Goal: Information Seeking & Learning: Learn about a topic

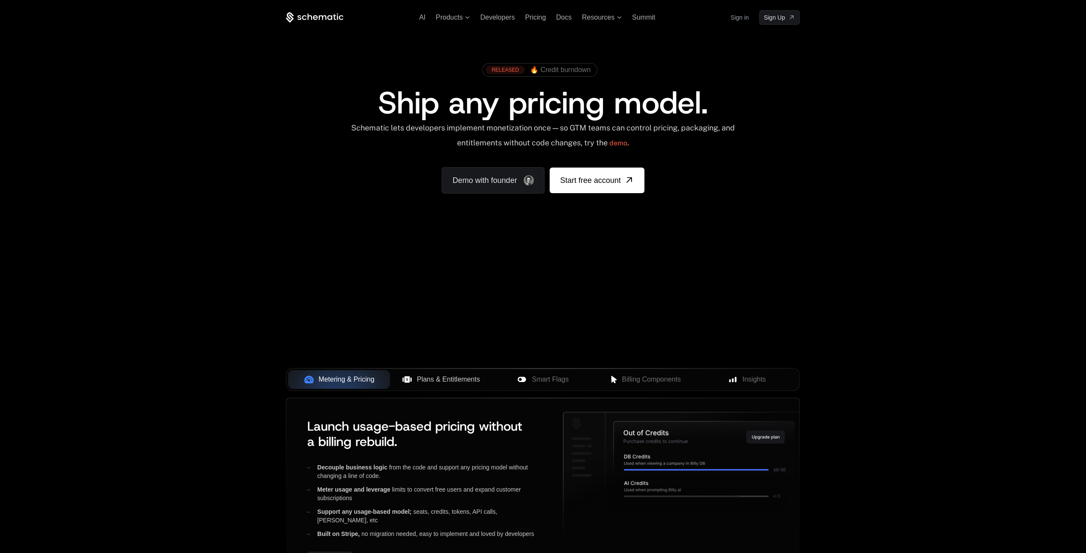
click at [430, 384] on button "Plans & Entitlements" at bounding box center [441, 379] width 102 height 19
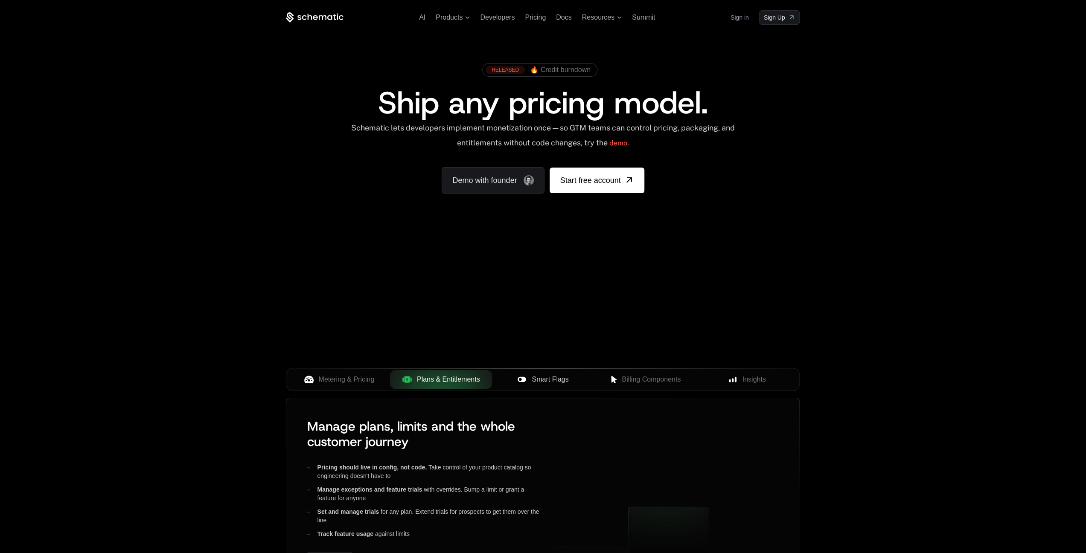
click at [550, 386] on button "Smart Flags" at bounding box center [543, 379] width 102 height 19
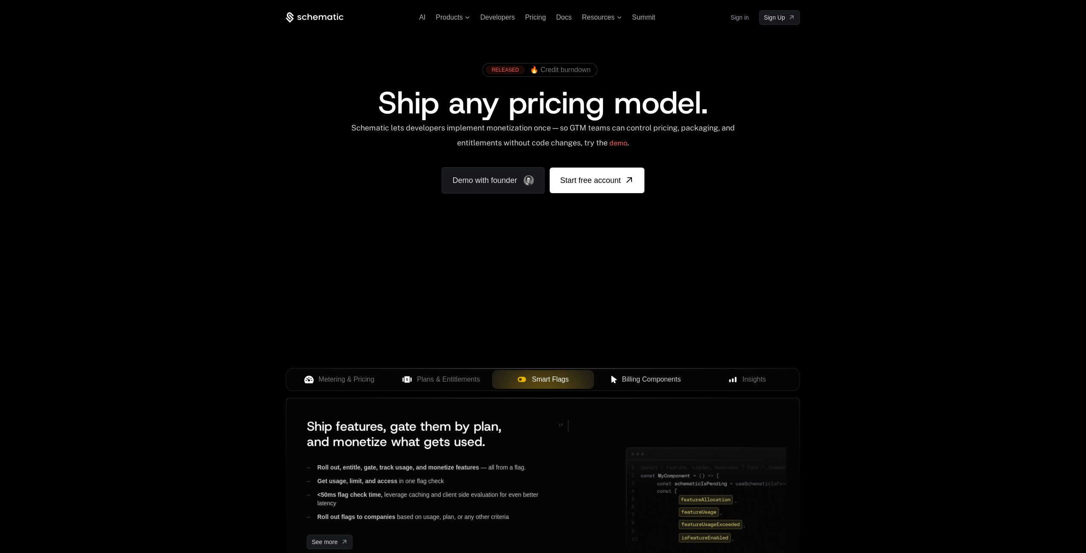
click at [673, 385] on button "Billing Components" at bounding box center [645, 379] width 102 height 19
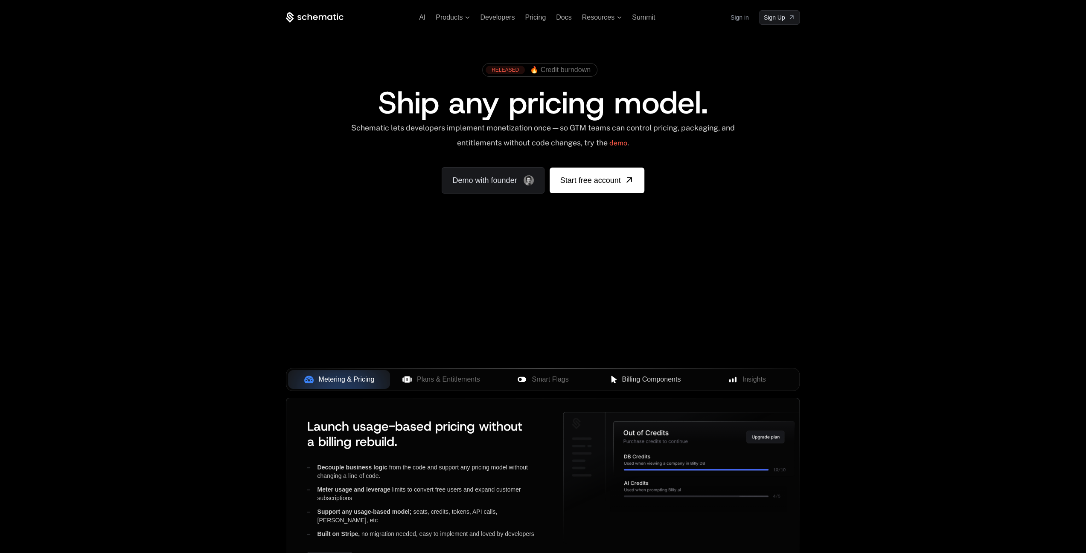
click at [618, 380] on div "Billing Components" at bounding box center [645, 380] width 88 height 10
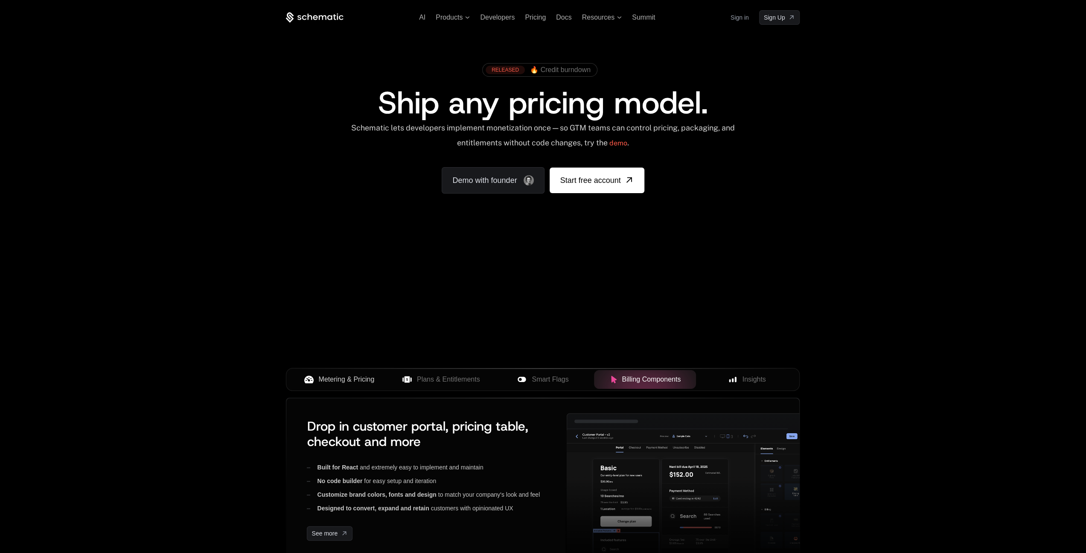
click at [364, 384] on button "Metering & Pricing" at bounding box center [339, 379] width 102 height 19
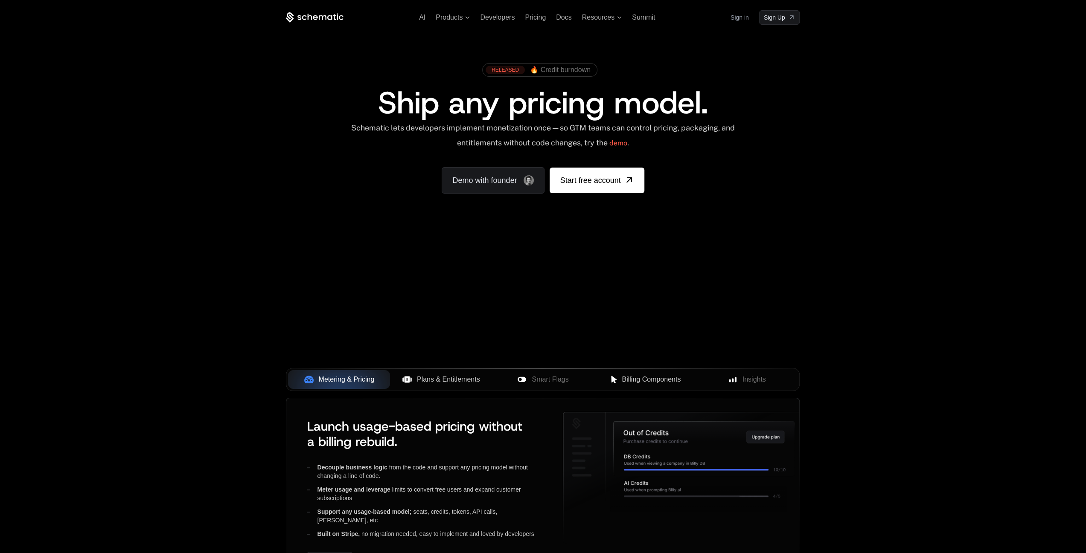
click at [417, 382] on span "Plans & Entitlements" at bounding box center [448, 380] width 63 height 10
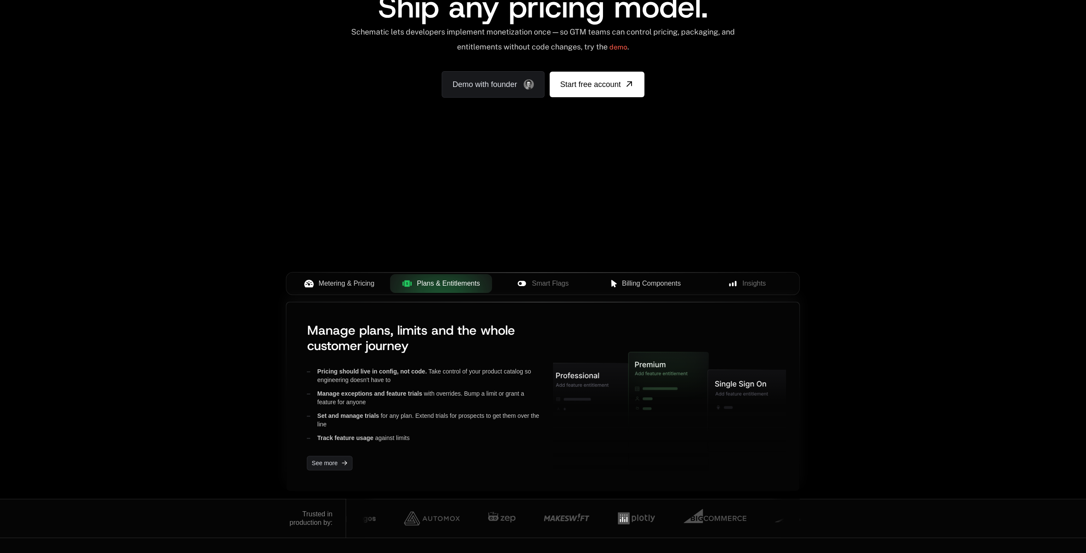
scroll to position [85, 0]
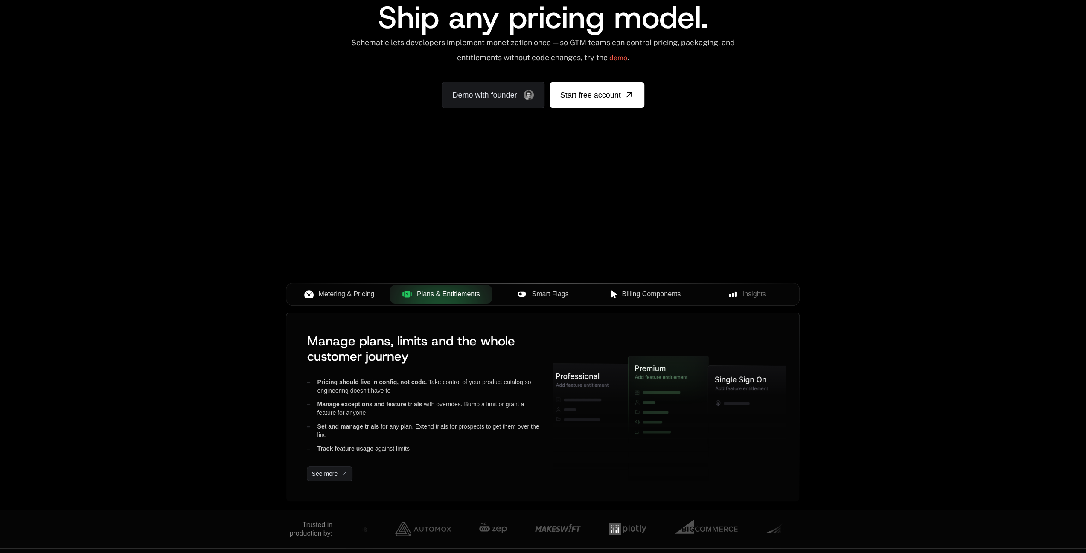
click at [546, 296] on span "Smart Flags" at bounding box center [549, 294] width 37 height 10
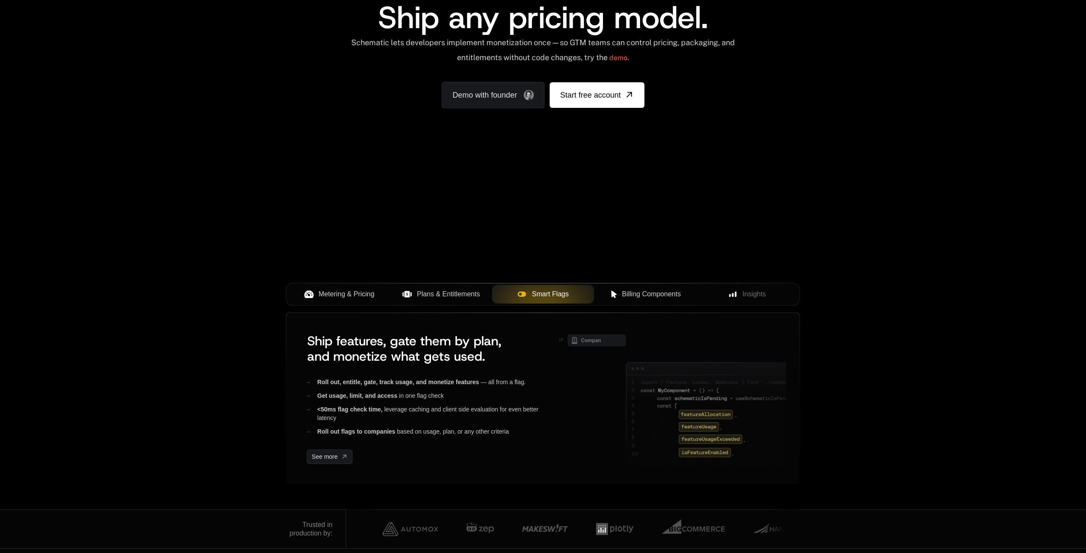
click at [304, 292] on icon at bounding box center [308, 294] width 9 height 9
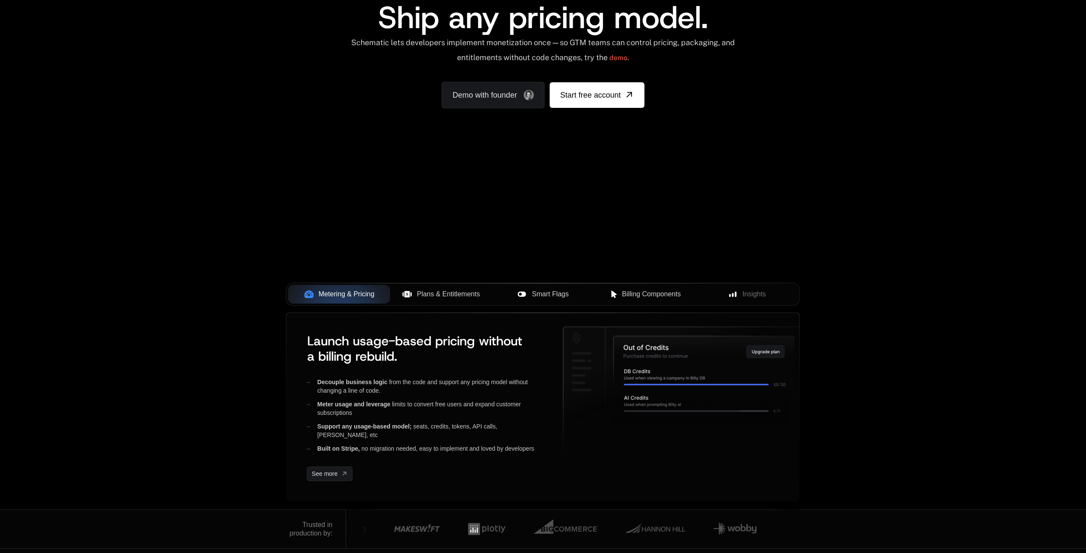
click at [451, 289] on span "Plans & Entitlements" at bounding box center [448, 294] width 63 height 10
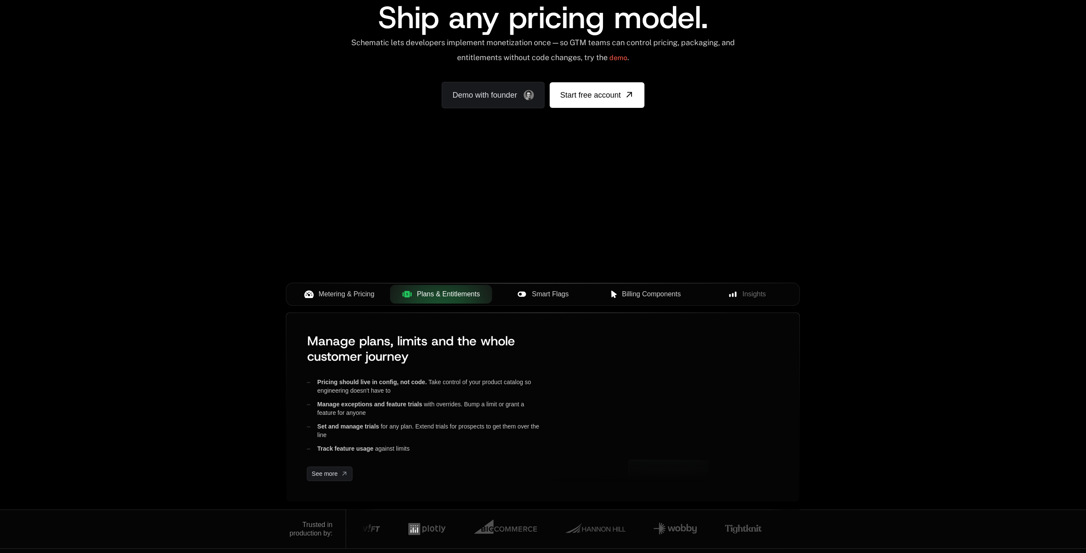
click at [560, 302] on button "Smart Flags" at bounding box center [543, 294] width 102 height 19
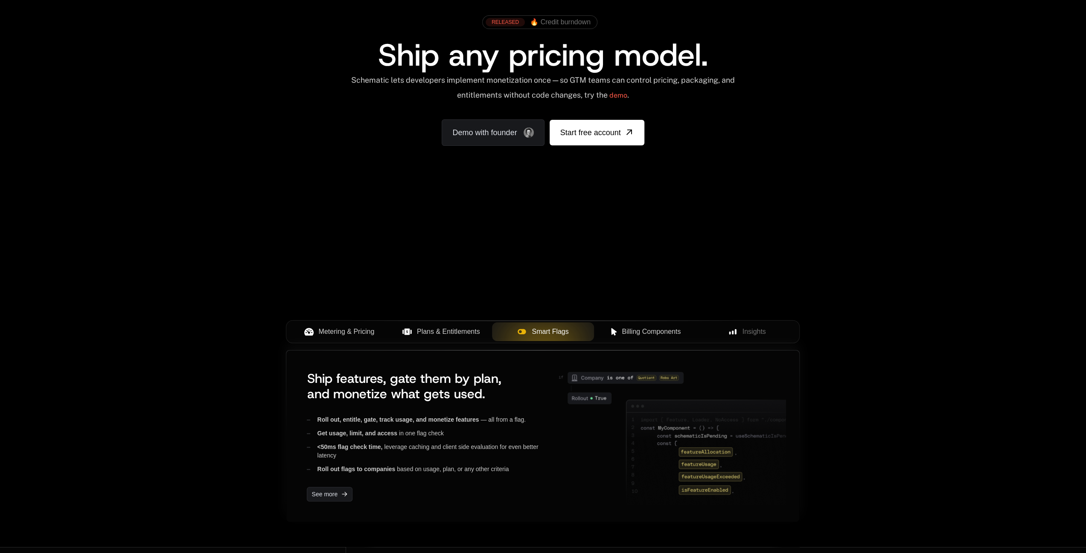
scroll to position [0, 0]
